Goal: Check status: Check status

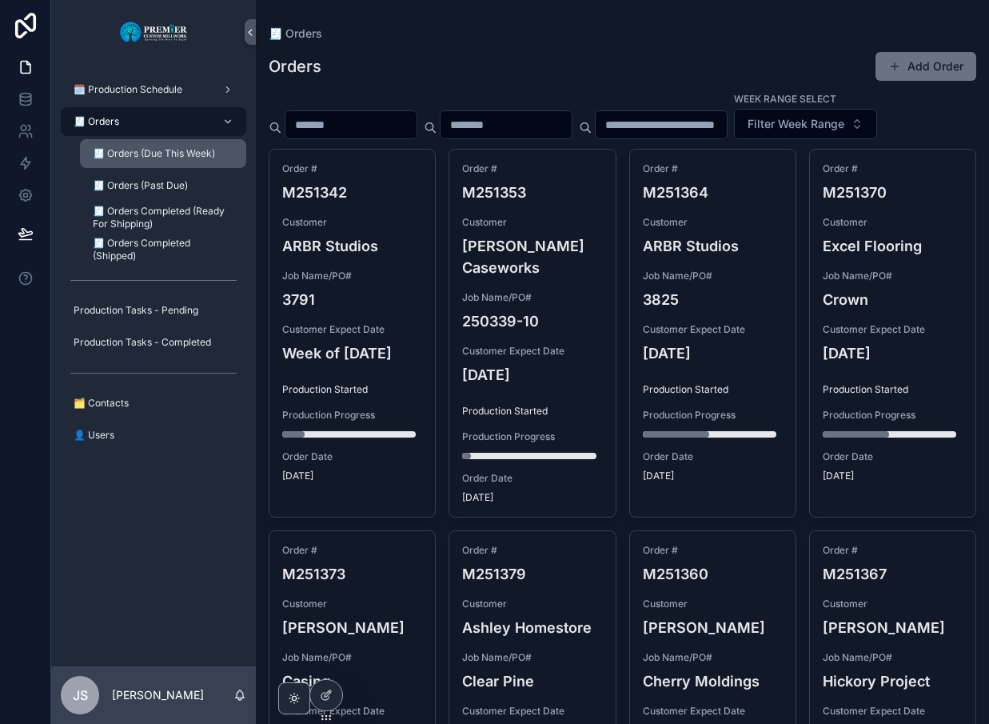
click at [132, 157] on span "🧾 Orders (Due This Week)" at bounding box center [154, 153] width 122 height 13
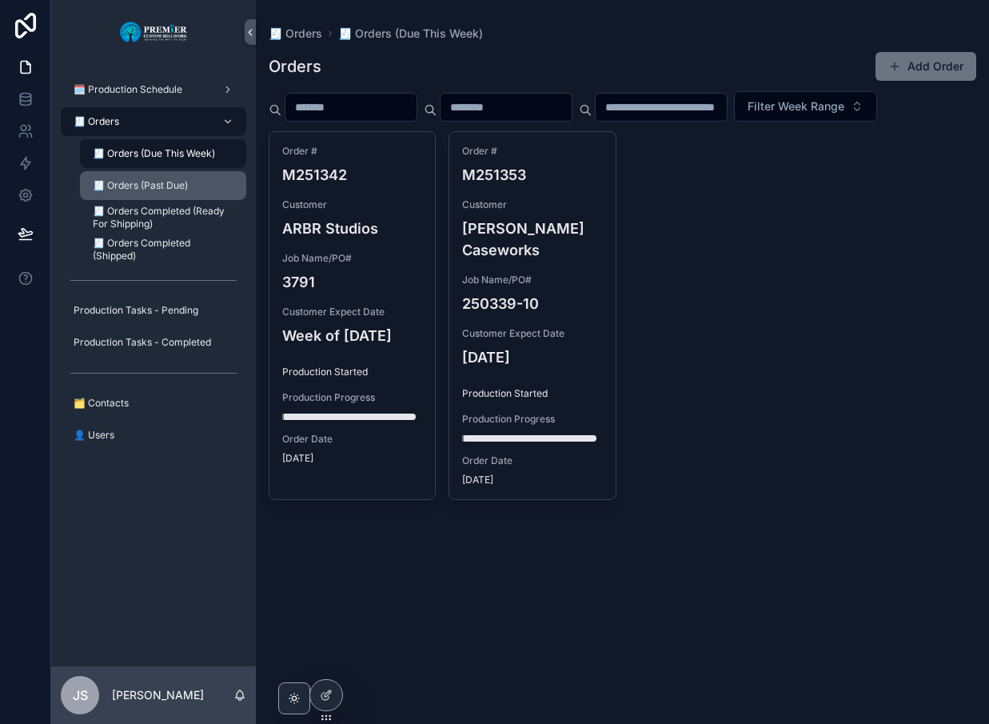
click at [168, 181] on span "🧾 Orders (Past Due)" at bounding box center [140, 185] width 95 height 13
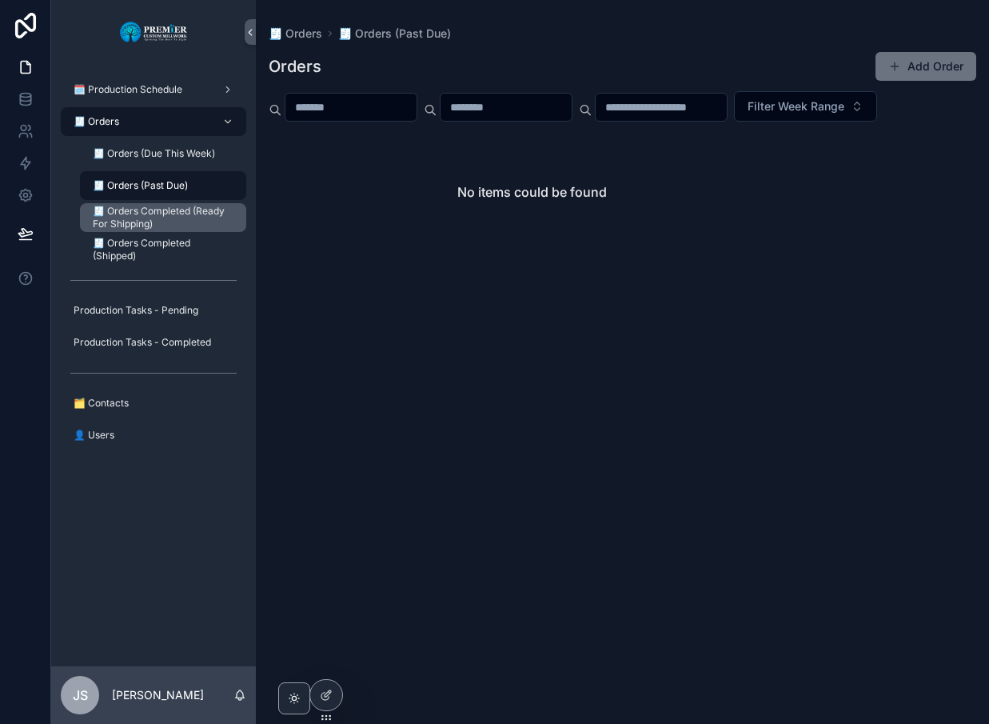
click at [161, 224] on span "🧾 Orders Completed (Ready For Shipping)" at bounding box center [162, 218] width 138 height 26
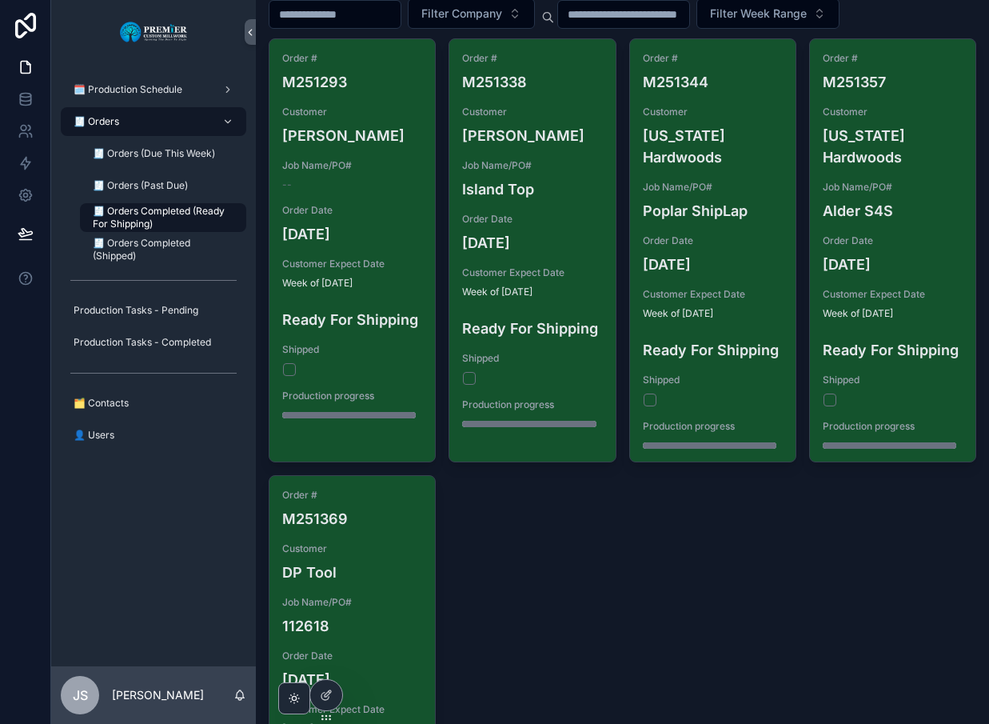
scroll to position [106, 0]
